Goal: Task Accomplishment & Management: Manage account settings

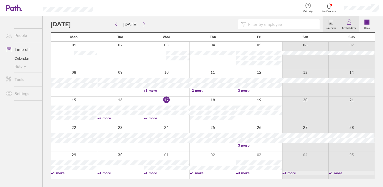
click at [353, 22] on link "My holidays" at bounding box center [349, 24] width 20 height 16
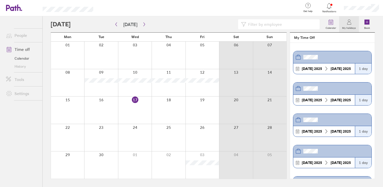
click at [368, 12] on div at bounding box center [361, 8] width 43 height 16
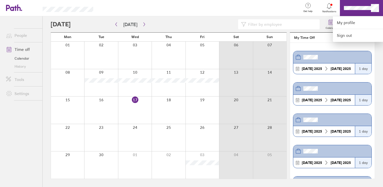
click at [373, 10] on div at bounding box center [191, 93] width 383 height 187
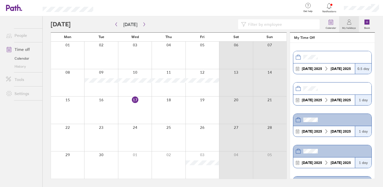
click at [370, 12] on div at bounding box center [361, 8] width 43 height 16
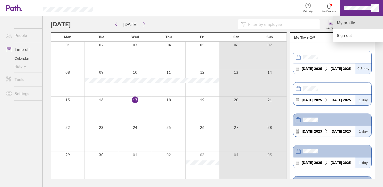
click at [349, 22] on link "My profile" at bounding box center [358, 22] width 50 height 13
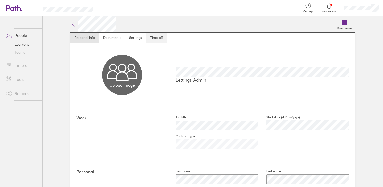
click at [154, 40] on link "Time off" at bounding box center [156, 38] width 21 height 10
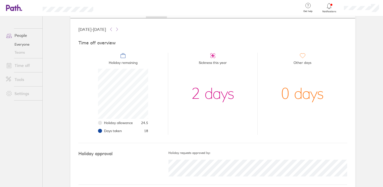
scroll to position [30, 0]
